Goal: Book appointment/travel/reservation

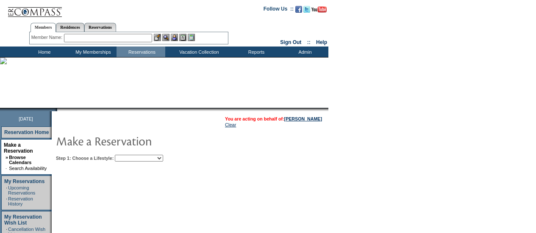
scroll to position [35, 0]
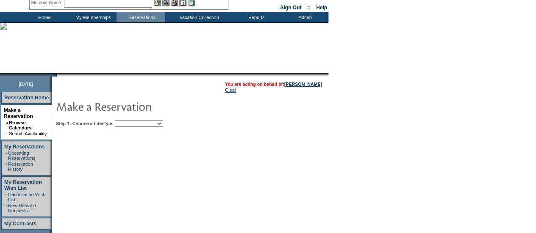
click at [143, 128] on table "You are acting on behalf of: [PERSON_NAME] Clear Step 1: Choose a Lifestyle: Be…" at bounding box center [216, 103] width 328 height 53
click at [152, 122] on select "Beach Leisure Metropolitan Mountain OIAL for Adventure OIAL for Couples OIAL fo…" at bounding box center [139, 123] width 48 height 7
select select "Beach"
click at [129, 120] on select "Beach Leisure Metropolitan Mountain OIAL for Adventure OIAL for Couples OIAL fo…" at bounding box center [139, 123] width 48 height 7
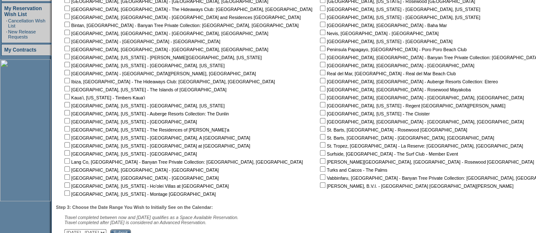
scroll to position [163, 0]
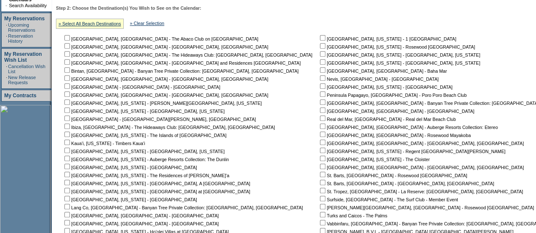
click at [318, 41] on nobr "[GEOGRAPHIC_DATA], [US_STATE] - 1 [GEOGRAPHIC_DATA]" at bounding box center [387, 38] width 138 height 5
click at [318, 38] on nobr "[GEOGRAPHIC_DATA], [US_STATE] - 1 [GEOGRAPHIC_DATA]" at bounding box center [387, 38] width 138 height 5
click at [320, 38] on input "checkbox" at bounding box center [323, 38] width 6 height 6
checkbox input "true"
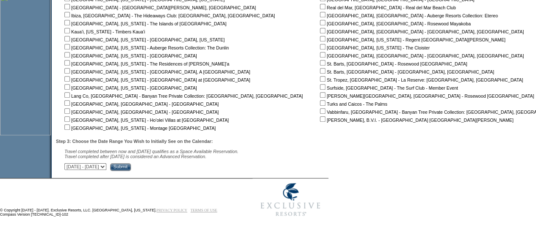
scroll to position [276, 0]
click at [106, 169] on select "[DATE] - [DATE] [DATE] - [DATE] [DATE] - [DATE] [DATE] - [DATE] [DATE] - [DATE]…" at bounding box center [85, 167] width 42 height 7
select select "[DATE]|[DATE]"
click at [69, 164] on select "[DATE] - [DATE] [DATE] - [DATE] [DATE] - [DATE] [DATE] - [DATE] [DATE] - [DATE]…" at bounding box center [85, 167] width 42 height 7
click at [131, 170] on input "Submit" at bounding box center [120, 168] width 21 height 8
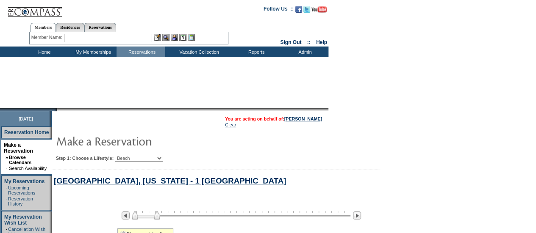
select select "Beach"
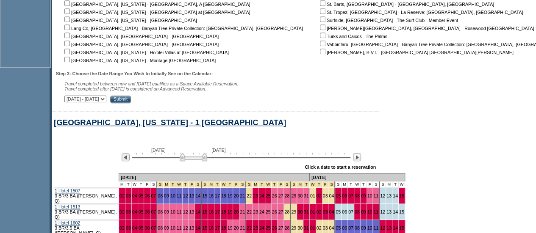
scroll to position [428, 0]
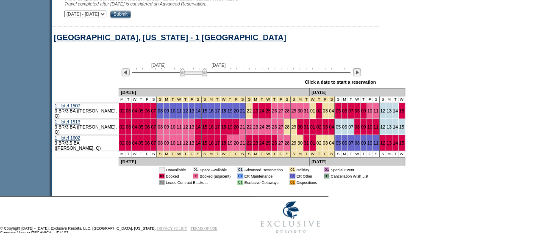
click at [361, 74] on img at bounding box center [357, 72] width 8 height 8
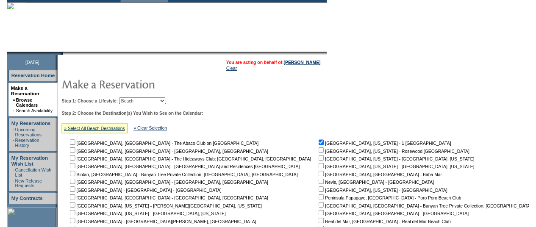
scroll to position [0, 0]
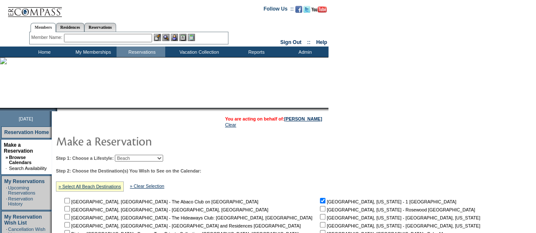
click at [94, 38] on input "text" at bounding box center [108, 38] width 88 height 8
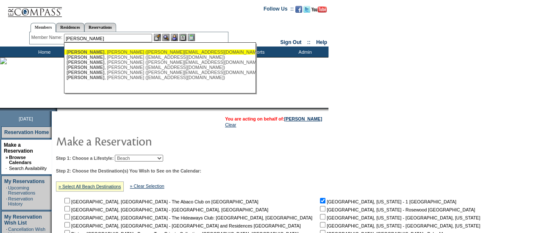
click at [105, 50] on div "Zuckerman , Elaine (elaine.zuckerman3@gmail.com)" at bounding box center [160, 52] width 186 height 5
type input "Zuckerman, Elaine (elaine.zuckerman3@gmail.com)"
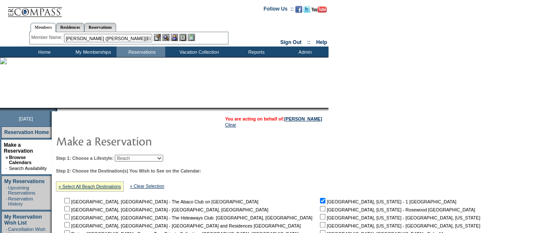
click at [175, 38] on img at bounding box center [174, 37] width 7 height 7
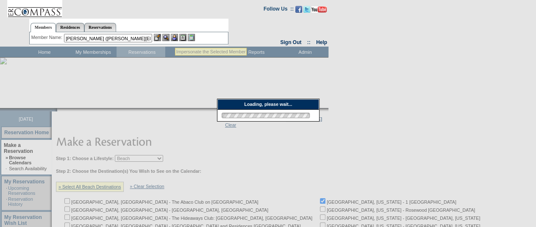
click at [169, 37] on img at bounding box center [165, 37] width 7 height 7
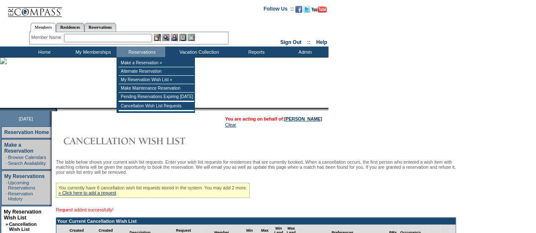
click at [98, 38] on input "text" at bounding box center [108, 38] width 88 height 8
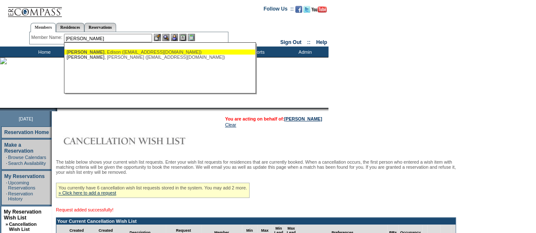
click at [84, 53] on div "Peres , Edison (edisonperes4@gmail.com)" at bounding box center [160, 52] width 186 height 5
type input "Peres, Edison (edisonperes4@gmail.com)"
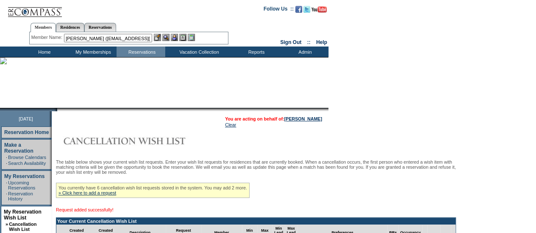
click at [174, 37] on img at bounding box center [174, 37] width 7 height 7
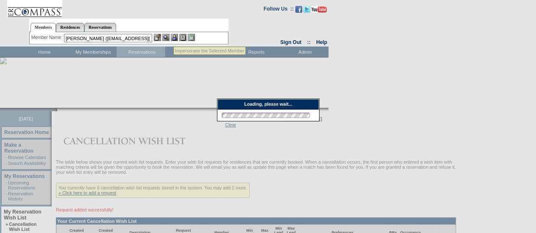
click at [169, 37] on img at bounding box center [165, 37] width 7 height 7
